Goal: Task Accomplishment & Management: Manage account settings

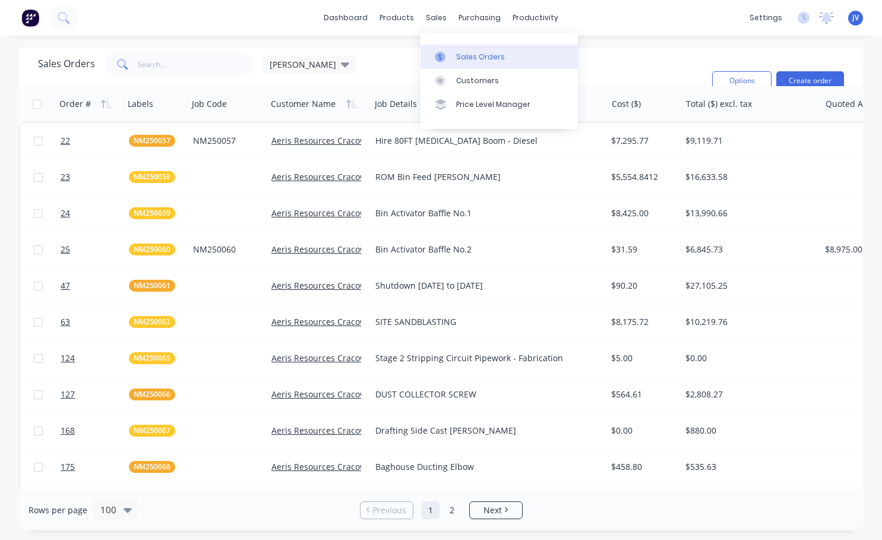
click at [470, 57] on div "Sales Orders" at bounding box center [480, 57] width 49 height 11
click at [503, 56] on div "Purchase Orders" at bounding box center [517, 57] width 63 height 11
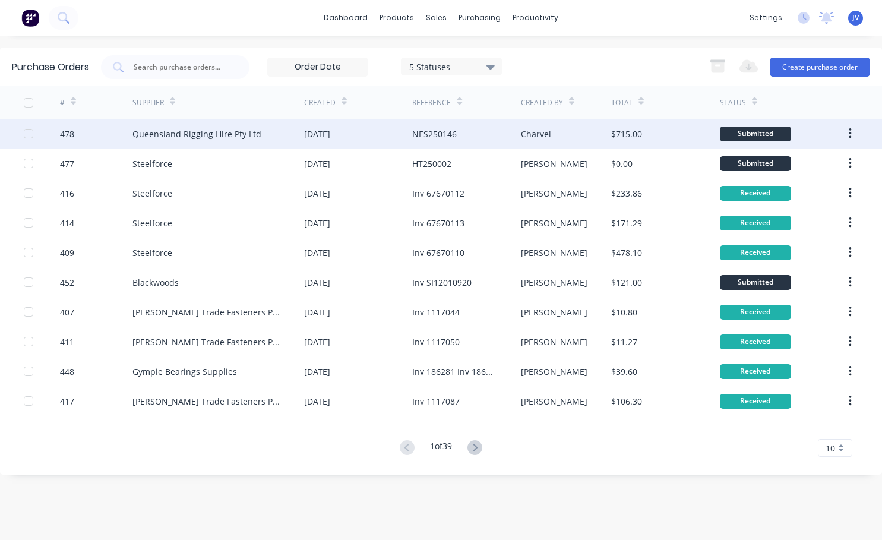
click at [64, 134] on div "478" at bounding box center [67, 134] width 14 height 12
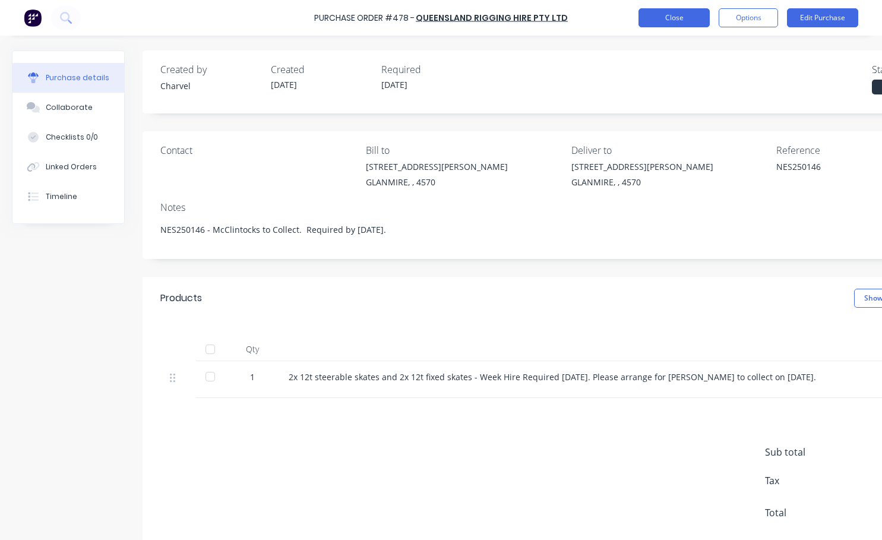
click at [683, 21] on button "Close" at bounding box center [673, 17] width 71 height 19
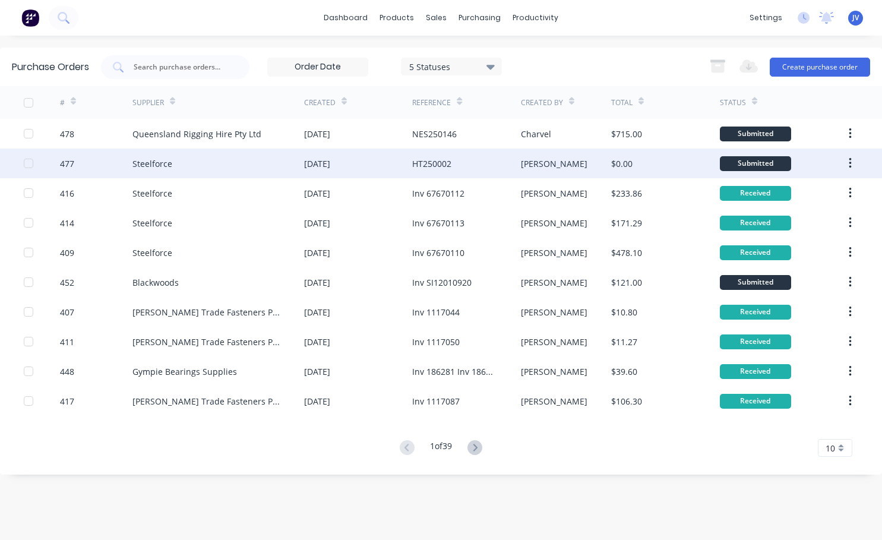
click at [67, 162] on div "477" at bounding box center [67, 163] width 14 height 12
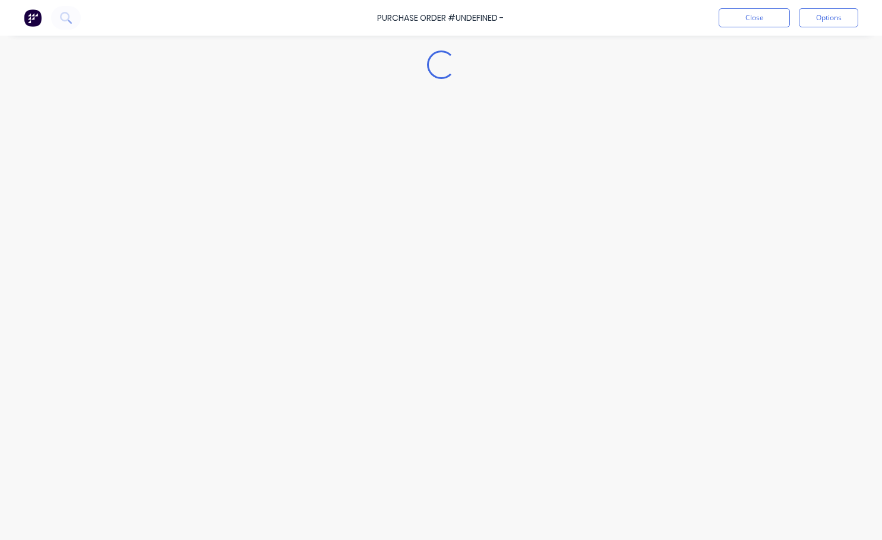
type textarea "x"
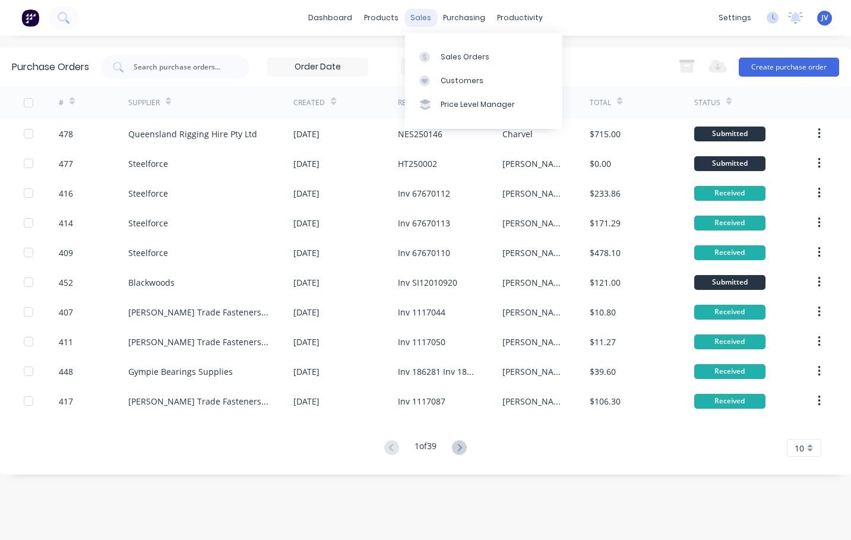
click at [420, 17] on div "sales" at bounding box center [420, 18] width 33 height 18
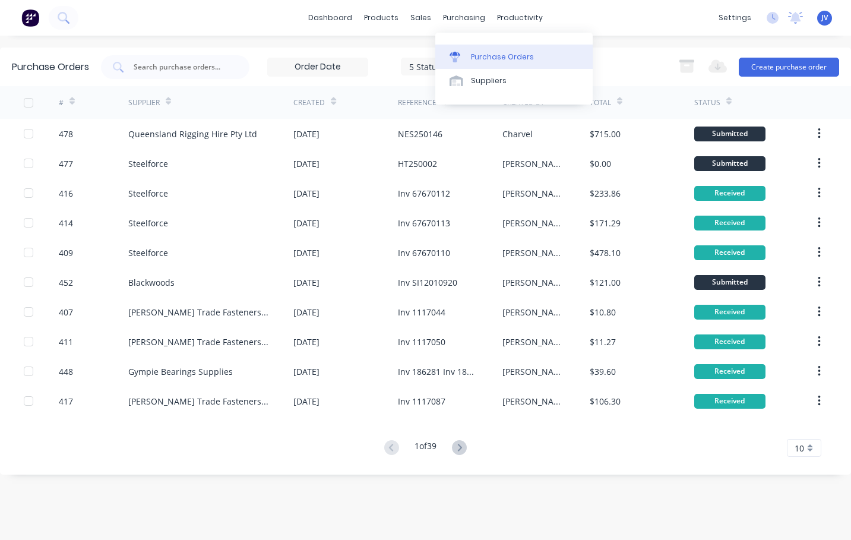
click at [489, 59] on div "Purchase Orders" at bounding box center [502, 57] width 63 height 11
click at [442, 54] on div "Sales Orders" at bounding box center [464, 57] width 49 height 11
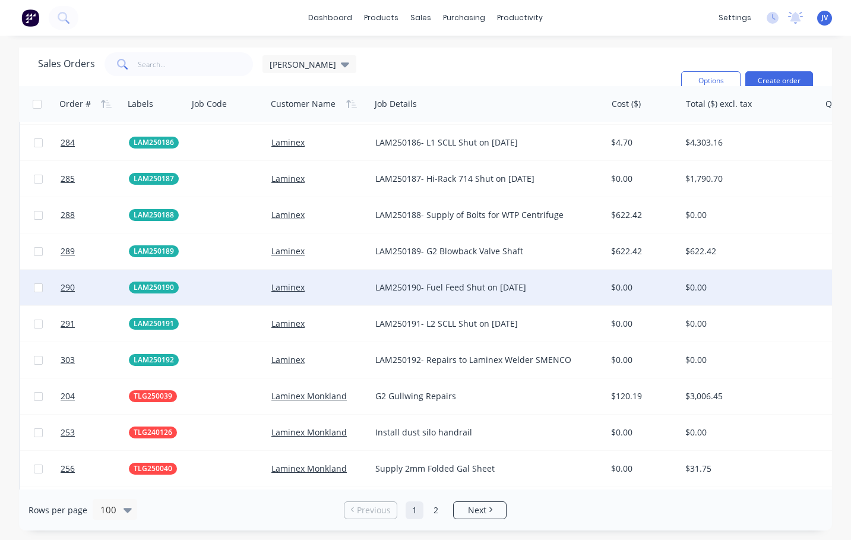
scroll to position [3082, 0]
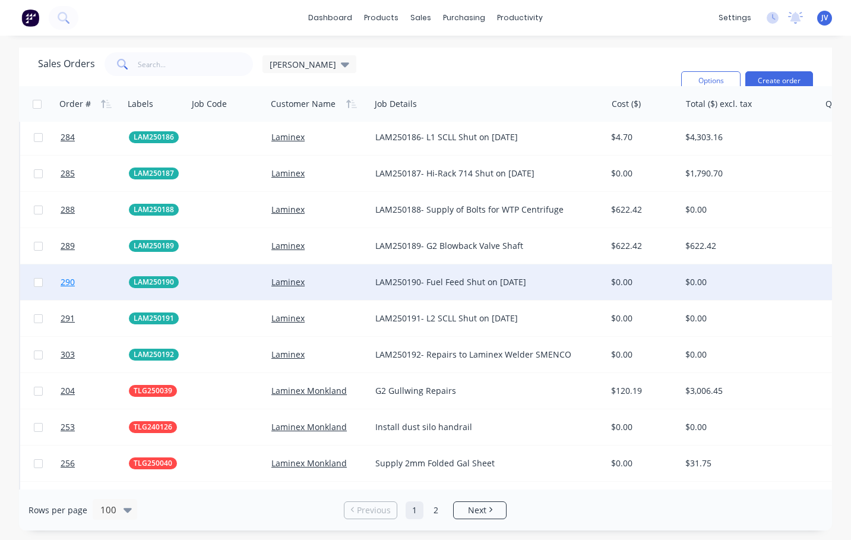
click at [65, 283] on span "290" at bounding box center [68, 282] width 14 height 12
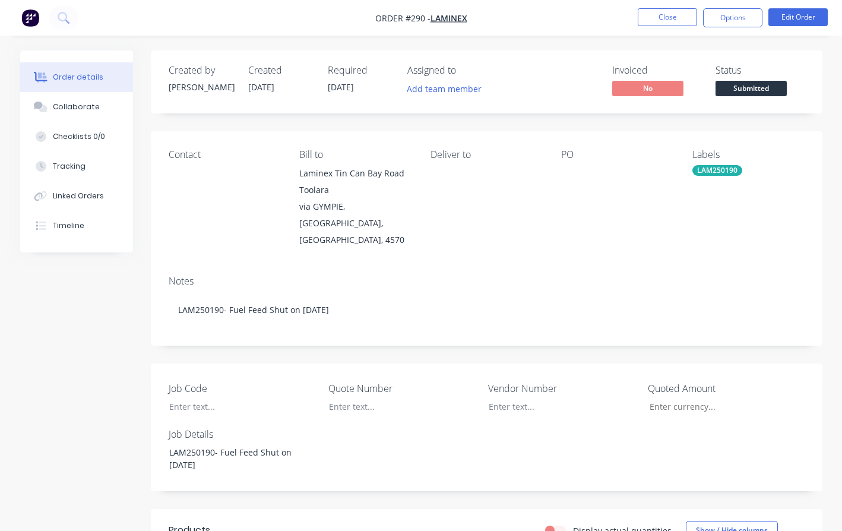
click at [569, 170] on div at bounding box center [617, 173] width 112 height 17
click at [799, 18] on button "Edit Order" at bounding box center [797, 17] width 59 height 18
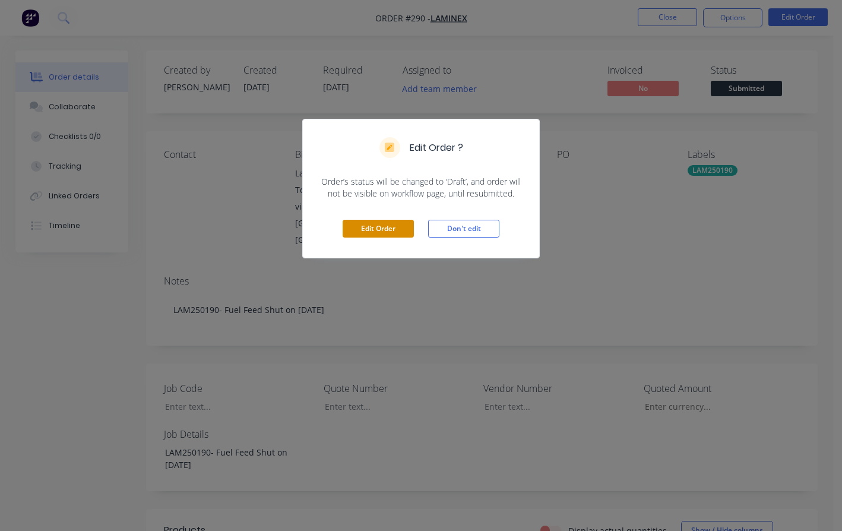
click at [356, 230] on button "Edit Order" at bounding box center [378, 229] width 71 height 18
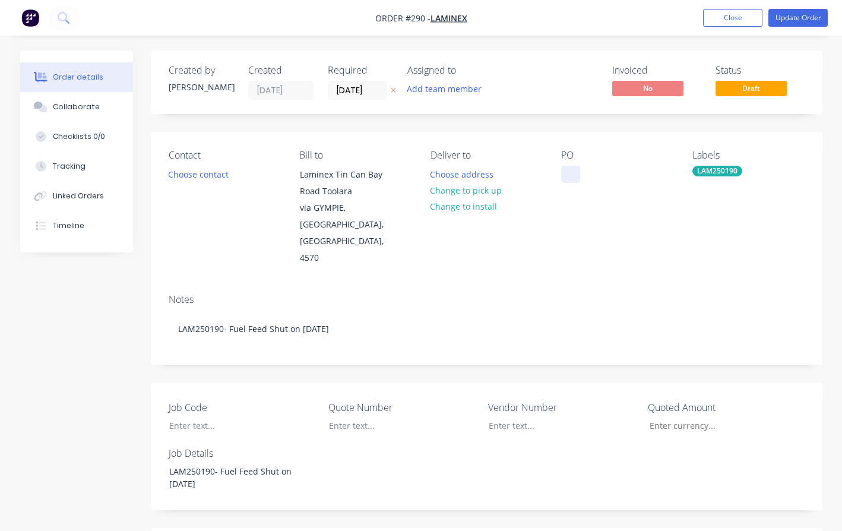
click at [566, 174] on div at bounding box center [570, 174] width 19 height 17
click at [800, 17] on button "Update Order" at bounding box center [797, 18] width 59 height 18
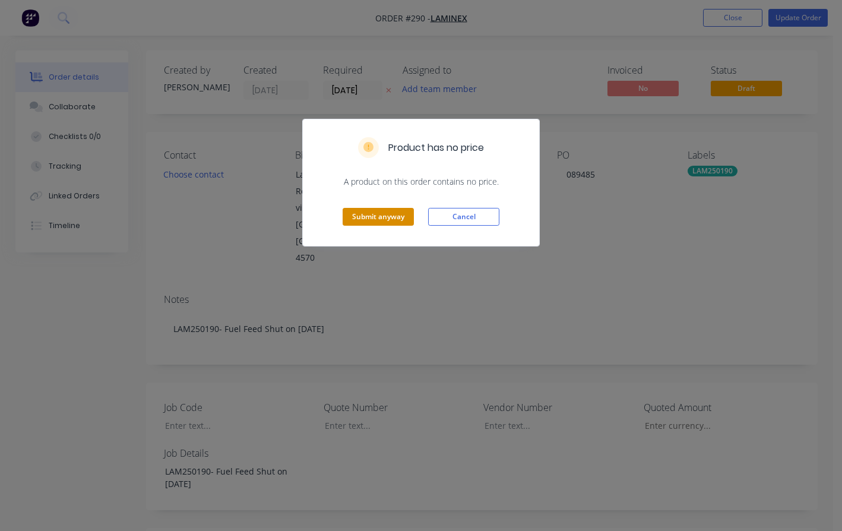
click at [400, 213] on button "Submit anyway" at bounding box center [378, 217] width 71 height 18
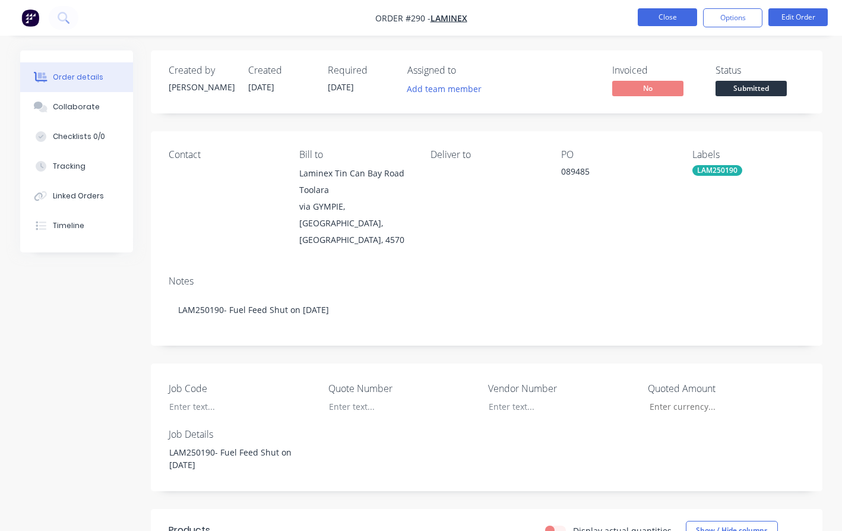
click at [662, 11] on button "Close" at bounding box center [667, 17] width 59 height 18
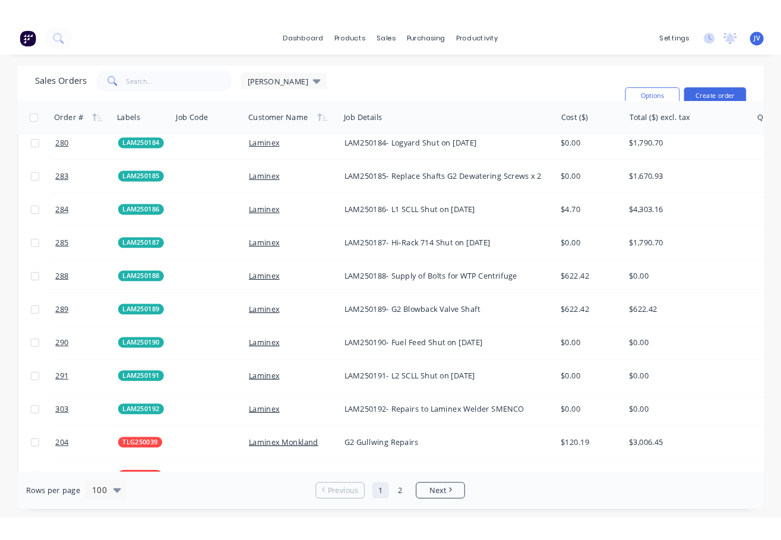
scroll to position [3028, 0]
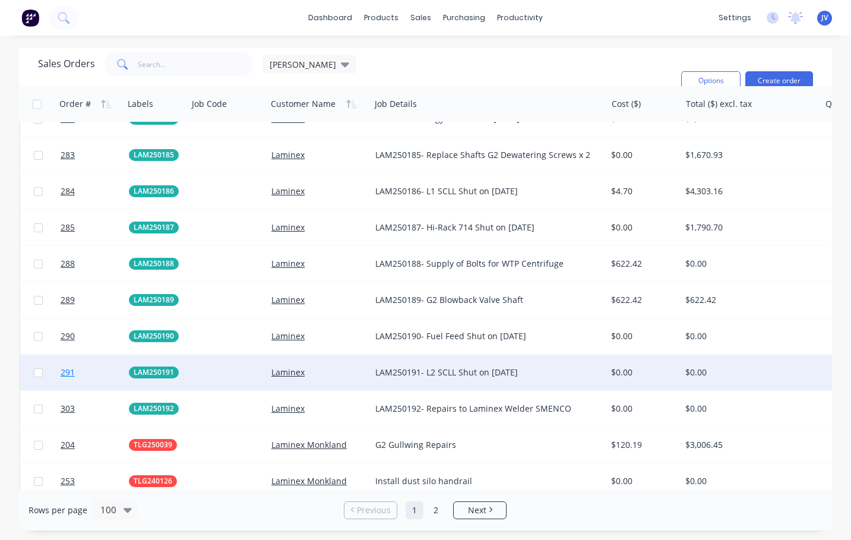
click at [72, 372] on span "291" at bounding box center [68, 372] width 14 height 12
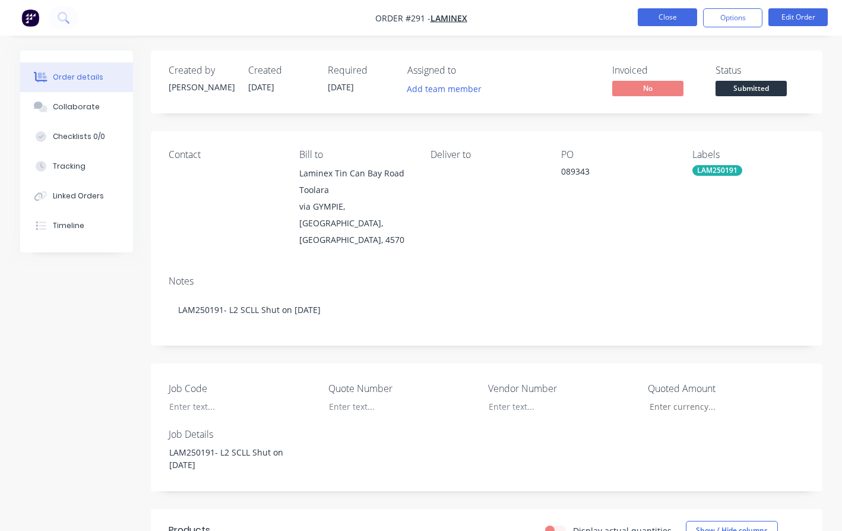
click at [661, 17] on button "Close" at bounding box center [667, 17] width 59 height 18
